Goal: Task Accomplishment & Management: Manage account settings

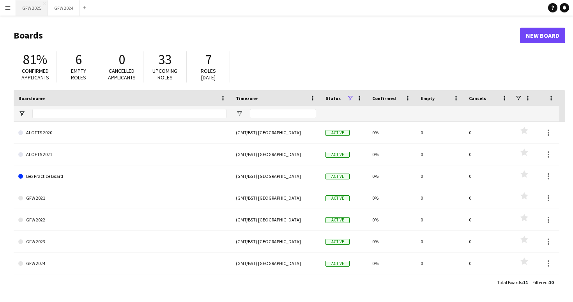
click at [36, 7] on button "GFW 2025 Close" at bounding box center [32, 7] width 32 height 15
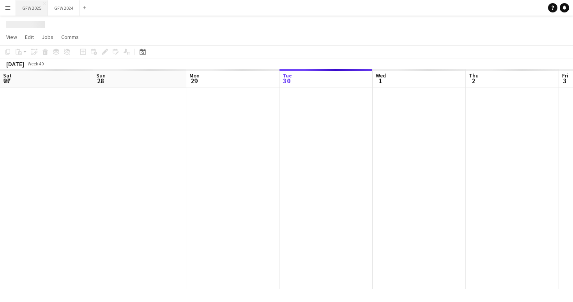
scroll to position [0, 186]
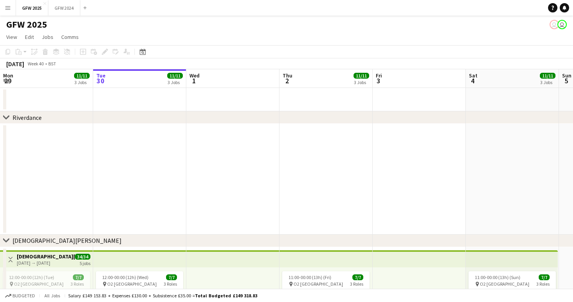
click at [340, 194] on app-date-cell at bounding box center [325, 179] width 93 height 111
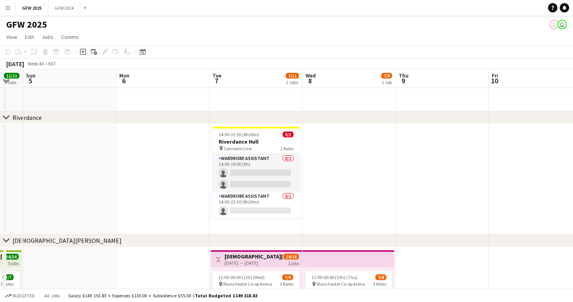
scroll to position [0, 353]
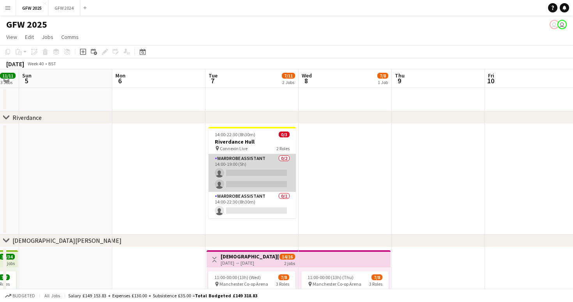
click at [277, 180] on app-card-role "Wardrobe Assistant 0/2 14:00-19:00 (5h) single-neutral-actions single-neutral-a…" at bounding box center [251, 173] width 87 height 38
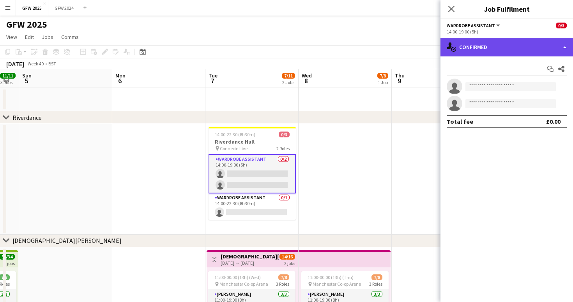
click at [512, 51] on div "single-neutral-actions-check-2 Confirmed" at bounding box center [506, 47] width 132 height 19
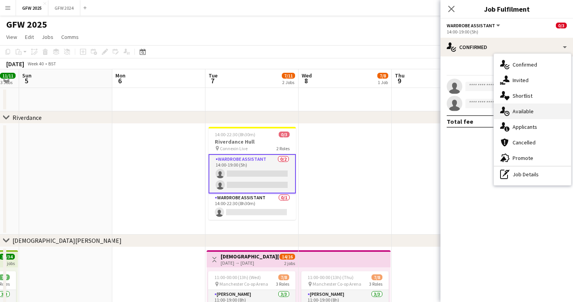
click at [521, 108] on div "single-neutral-actions-upload Available" at bounding box center [532, 112] width 77 height 16
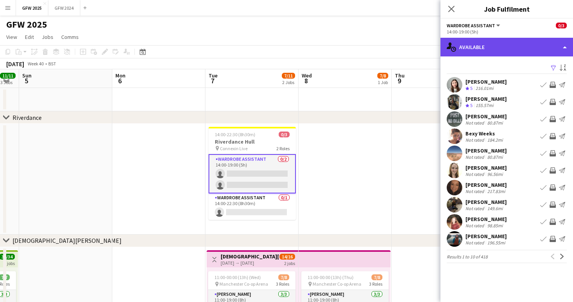
click at [512, 46] on div "single-neutral-actions-upload Available" at bounding box center [506, 47] width 132 height 19
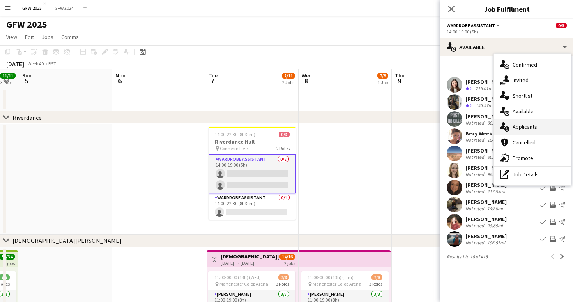
click at [523, 123] on div "single-neutral-actions-information Applicants" at bounding box center [532, 127] width 77 height 16
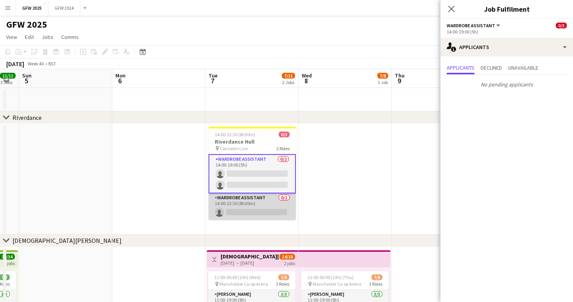
click at [256, 209] on app-card-role "Wardrobe Assistant 0/1 14:00-22:30 (8h30m) single-neutral-actions" at bounding box center [251, 207] width 87 height 26
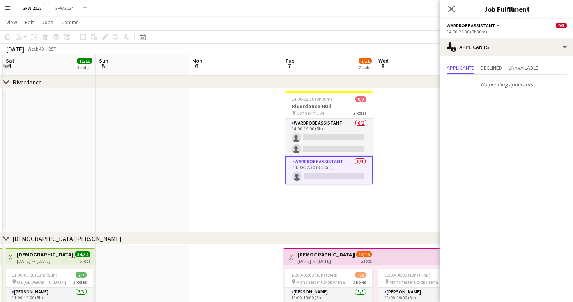
scroll to position [0, 278]
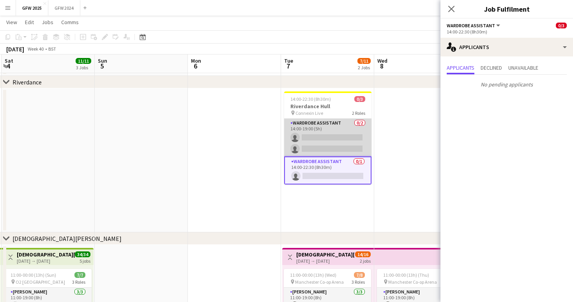
click at [318, 143] on app-card-role "Wardrobe Assistant 0/2 14:00-19:00 (5h) single-neutral-actions single-neutral-a…" at bounding box center [327, 138] width 87 height 38
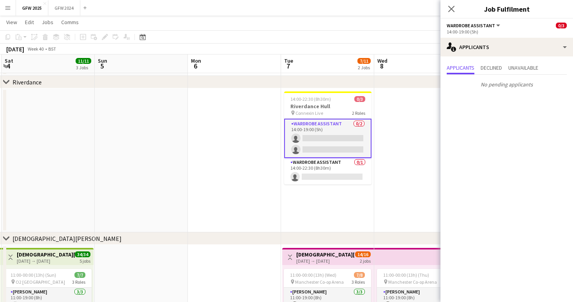
click at [7, 7] on app-icon "Menu" at bounding box center [8, 8] width 6 height 6
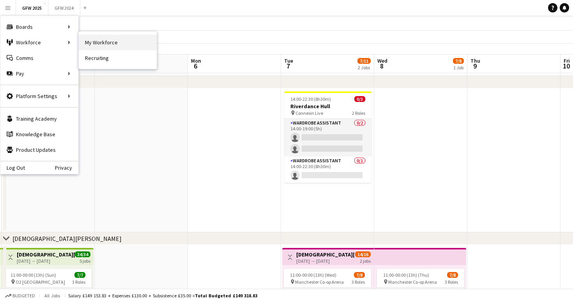
click at [101, 41] on link "My Workforce" at bounding box center [118, 43] width 78 height 16
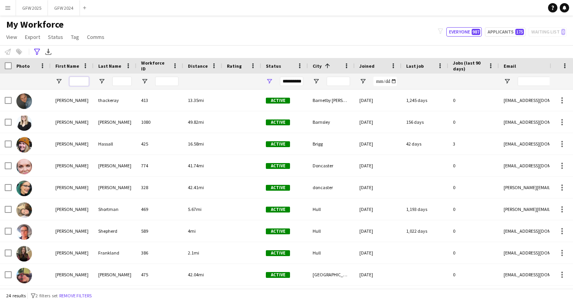
click at [78, 83] on input "First Name Filter Input" at bounding box center [78, 81] width 19 height 9
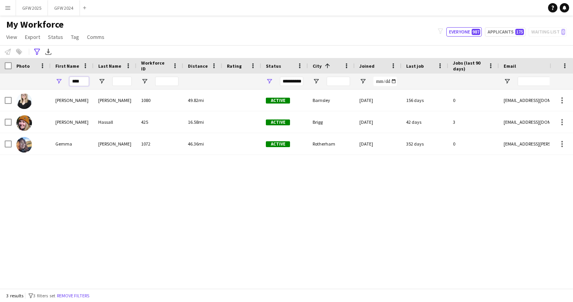
type input "****"
click at [106, 191] on div "Emma Hurst 1080 49.82mi Active Barnsley 06-11-2024 156 days 0 emmajhurst3@gmail…" at bounding box center [274, 189] width 549 height 199
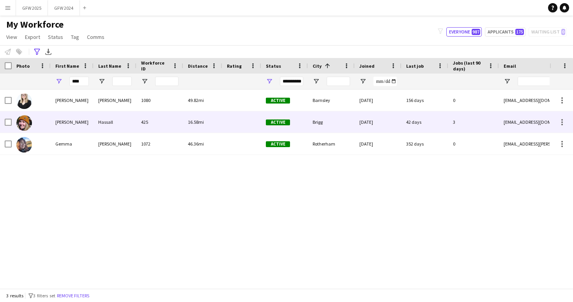
click at [118, 125] on div "Hassall" at bounding box center [114, 121] width 43 height 21
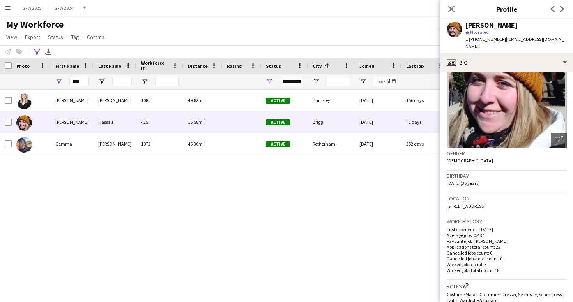
scroll to position [46, 0]
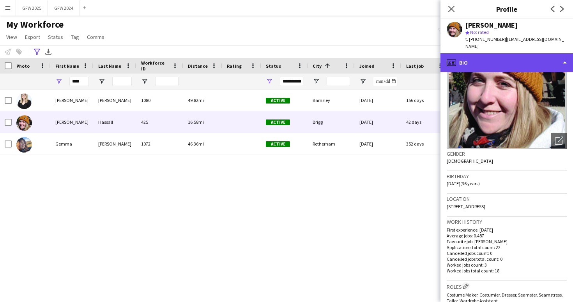
click at [544, 65] on div "profile Bio" at bounding box center [506, 62] width 132 height 19
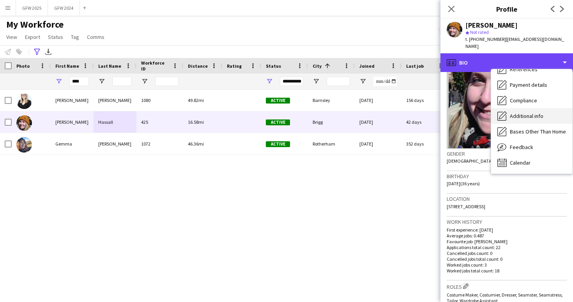
scroll to position [0, 0]
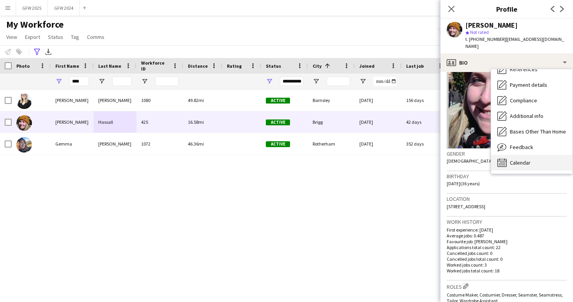
click at [542, 158] on div "Calendar Calendar" at bounding box center [531, 163] width 81 height 16
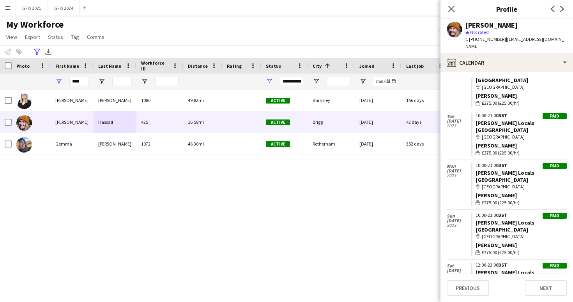
scroll to position [291, 0]
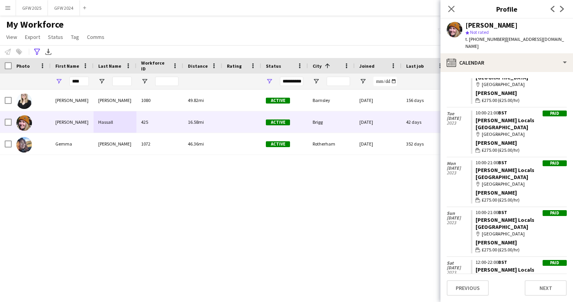
click at [403, 178] on div "Emma Hurst 1080 49.82mi Active Barnsley 06-11-2024 156 days 0 emmajhurst3@gmail…" at bounding box center [274, 189] width 549 height 199
click at [32, 11] on button "GFW 2025 Close" at bounding box center [32, 7] width 32 height 15
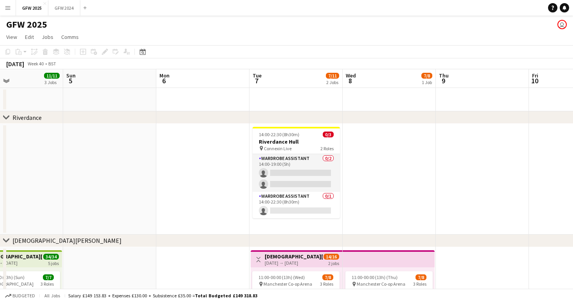
scroll to position [0, 310]
